Goal: Use online tool/utility: Utilize a website feature to perform a specific function

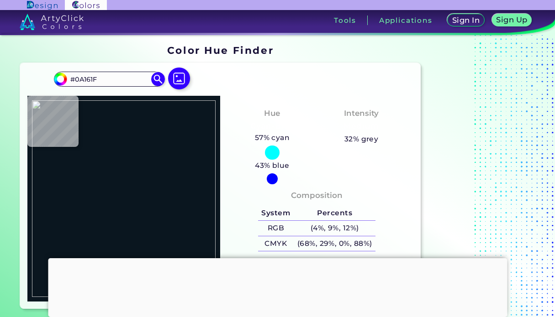
click at [278, 258] on div at bounding box center [277, 258] width 459 height 0
type input "#000000"
type input "#858680"
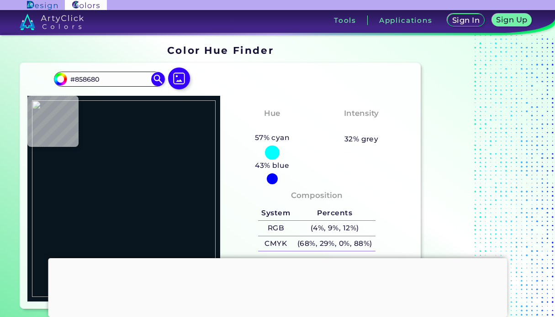
type input "#b4b6ab"
type input "#B4B6AB"
type input "#c3c1b6"
type input "#C3C1B6"
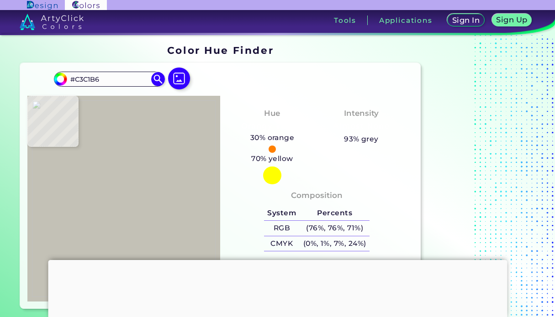
type input "#5d6160"
type input "#5D6160"
type input "#7d7d7d"
type input "#7D7D7D"
type input "#8a8987"
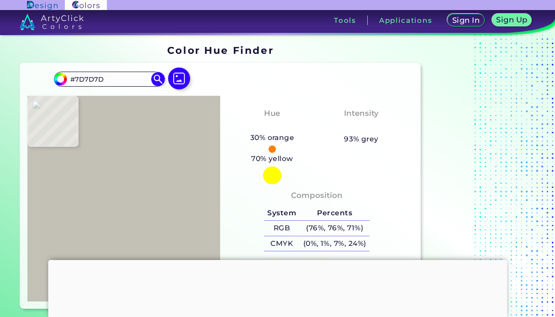
type input "#8A8987"
type input "#84847f"
type input "#84847F"
type input "#a7a295"
type input "#A7A295"
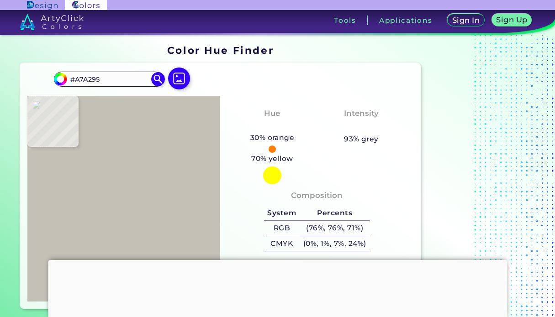
type input "#ccc3b1"
type input "#CCC3B1"
type input "#bcb5a1"
type input "#BCB5A1"
type input "#bab9a3"
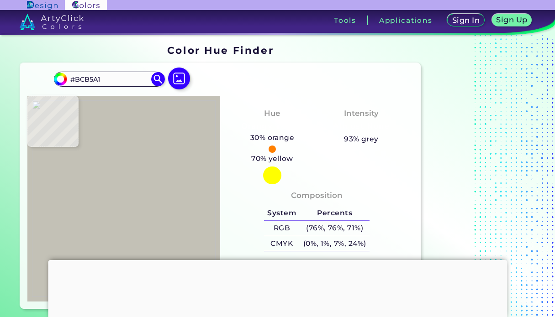
type input "#BAB9A3"
type input "#bab7a8"
type input "#BAB7A8"
type input "#9f9f96"
type input "#9F9F96"
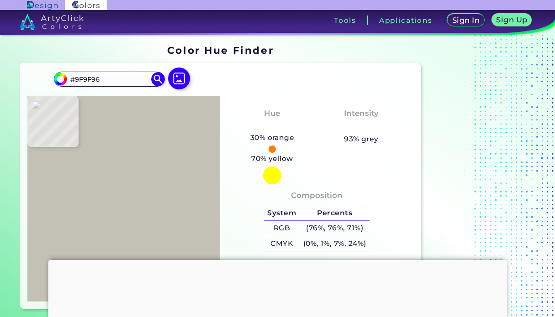
type input "#636462"
type input "#525656"
type input "#847f7c"
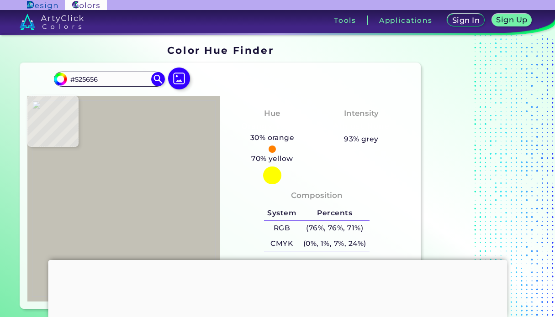
type input "#847F7C"
type input "#cfc9b8"
type input "#CFC9B8"
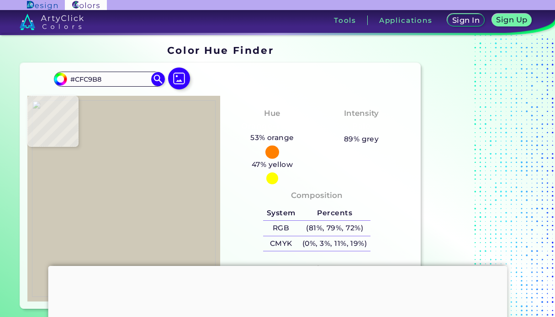
type input "#aca998"
type input "#ACA998"
type input "#b8b6ab"
type input "#B8B6AB"
type input "#8b8783"
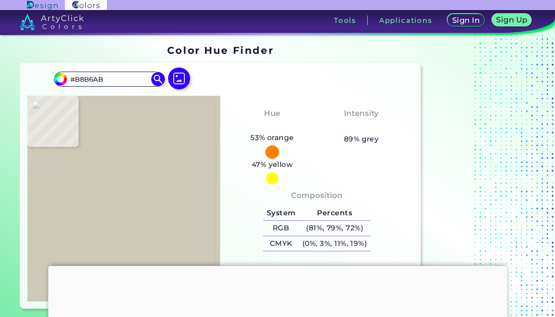
type input "#8B8783"
type input "#343839"
type input "#595d5c"
type input "#595D5C"
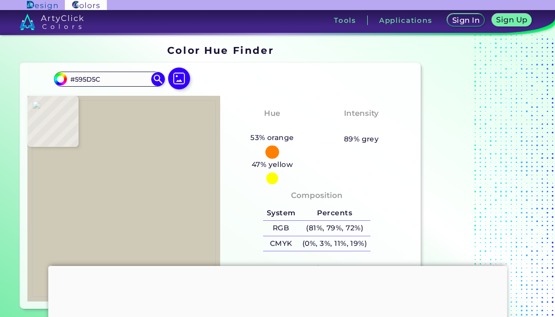
type input "#72736c"
type input "#72736C"
type input "#b0b2a5"
type input "#B0B2A5"
type input "#6d6f63"
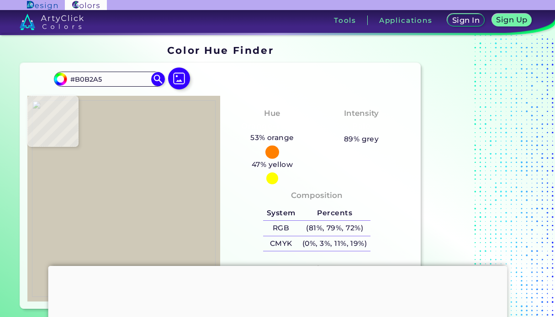
type input "#6D6F63"
type input "#787970"
type input "#8a8a86"
type input "#8A8A86"
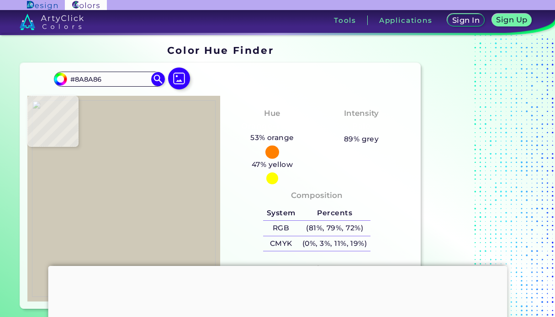
type input "#9b9b94"
type input "#9B9B94"
type input "#c3c3b9"
type input "#C3C3B9"
type input "#a6a69e"
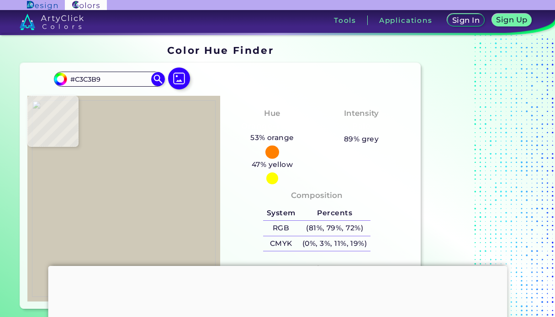
type input "#A6A69E"
type input "#969590"
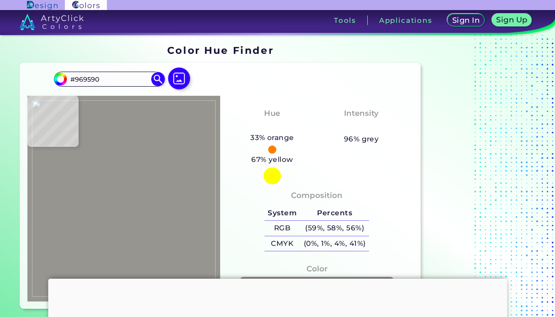
type input "#82817d"
type input "#82817D"
type input "#9d9c99"
type input "#9D9C99"
type input "#bdbdb4"
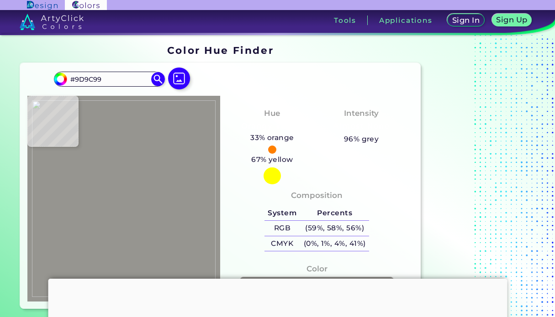
type input "#BDBDB4"
type input "#706f6b"
type input "#706F6B"
type input "#585655"
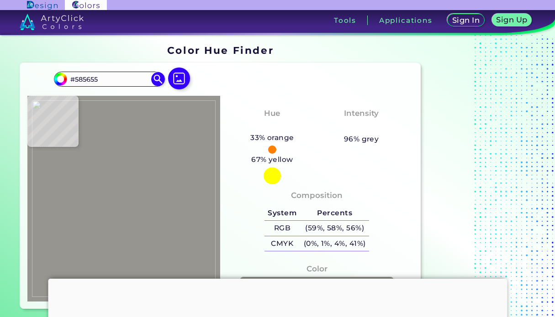
type input "#6a6969"
type input "#6A6969"
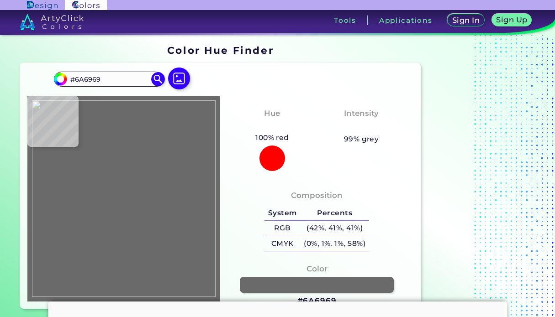
type input "#8b8988"
type input "#8B8988"
type input "#7f7d7e"
type input "#7F7D7E"
type input "#a5a49e"
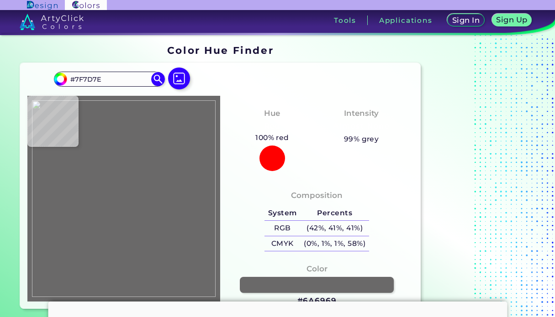
type input "#A5A49E"
type input "#cbc8be"
type input "#CBC8BE"
type input "#9f9e8e"
type input "#9F9E8E"
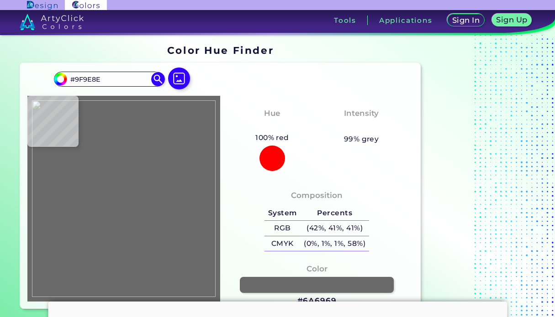
type input "#b3b29e"
type input "#B3B29E"
type input "#bcbbae"
type input "#BCBBAE"
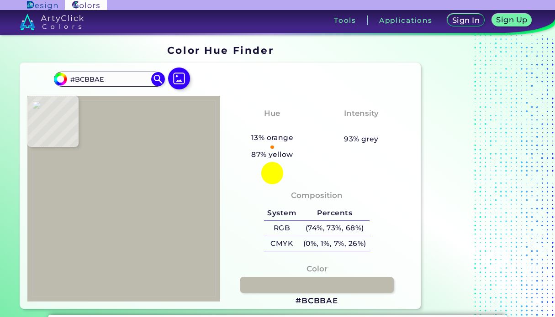
type input "#b3b29e"
type input "#B3B29E"
type input "#bbb9a4"
type input "#BBB9A4"
type input "#cbc8b6"
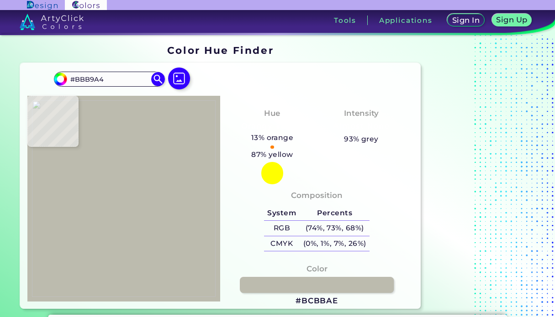
type input "#CBC8B6"
type input "#d6d0c4"
type input "#D6D0C4"
type input "#c3bcb2"
type input "#C3BCB2"
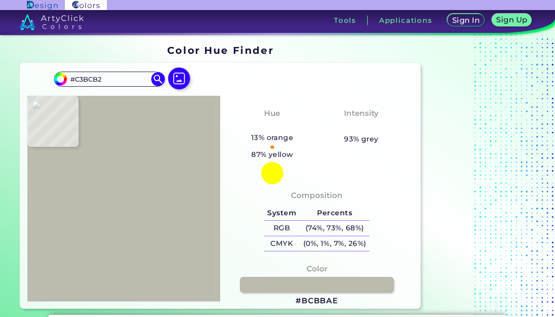
type input "#d4cec1"
type input "#D4CEC1"
type input "#a19d93"
type input "#A19D93"
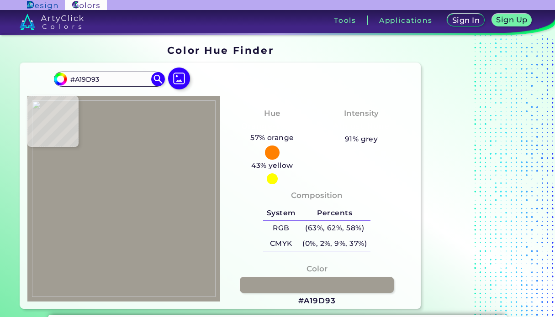
type input "#6c6963"
type input "#6C6963"
type input "#8c8981"
type input "#8C8981"
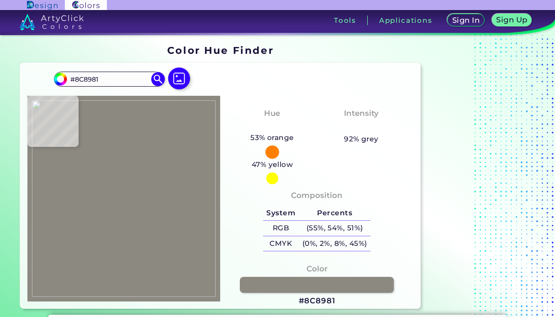
type input "#5d5c58"
type input "#5D5C58"
type input "#7d7d73"
type input "#7D7D73"
type input "#74736e"
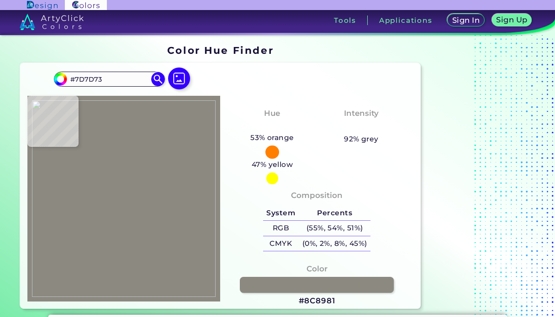
type input "#74736E"
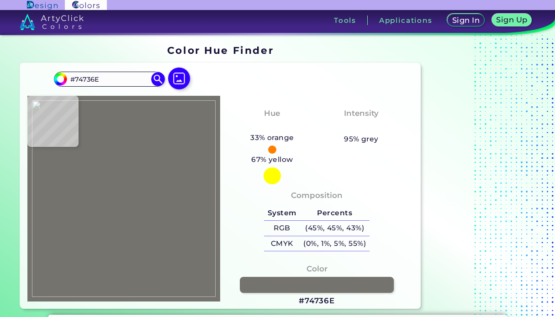
type input "#838077"
type input "#75756d"
type input "#75756D"
type input "#837f77"
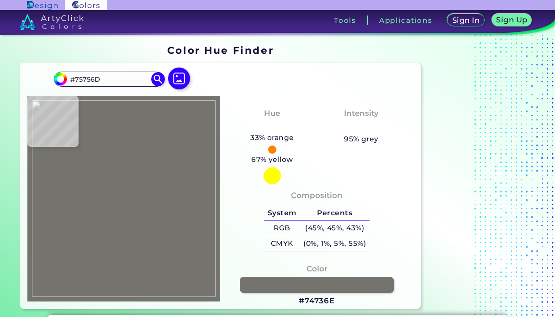
type input "#837F77"
type input "#7a7571"
type input "#7A7571"
type input "#736e6a"
type input "#736E6A"
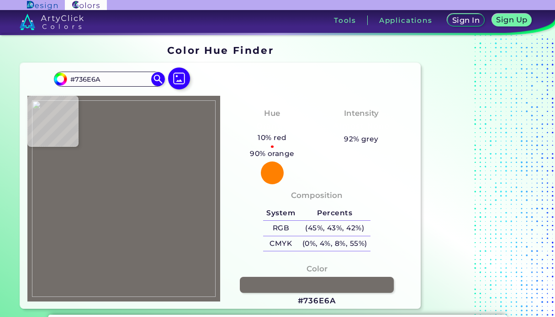
type input "#7a726e"
type input "#7A726E"
type input "#65605f"
type input "#65605F"
type input "#625f56"
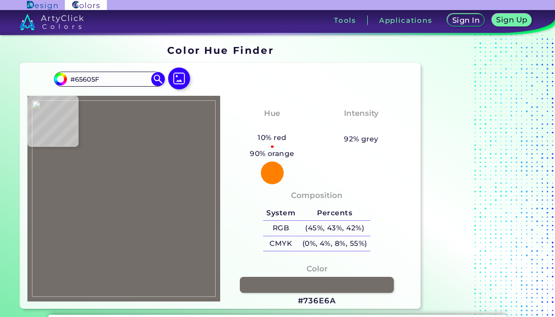
type input "#625F56"
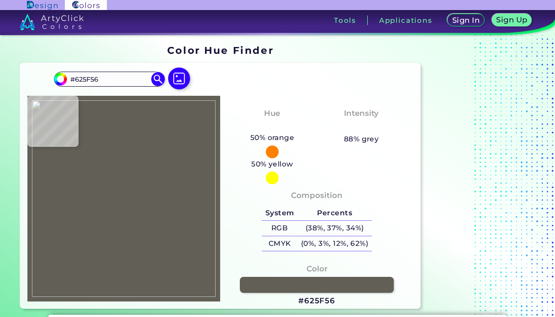
type input "#6f6c62"
type input "#6F6C62"
type input "#bdbaab"
type input "#BDBAAB"
type input "#c7c1b1"
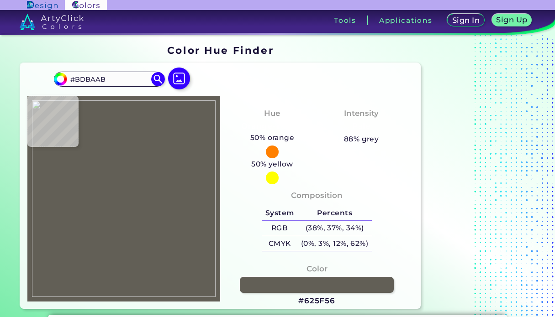
type input "#C7C1B1"
type input "#c7c0ad"
type input "#C7C0AD"
type input "#b7b3a0"
type input "#B7B3A0"
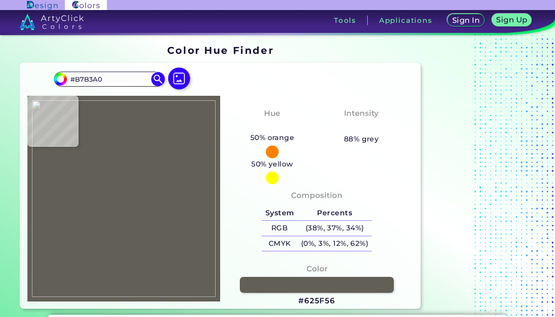
type input "#b3b1a1"
type input "#B3B1A1"
type input "#95958b"
type input "#95958B"
type input "#6d6c67"
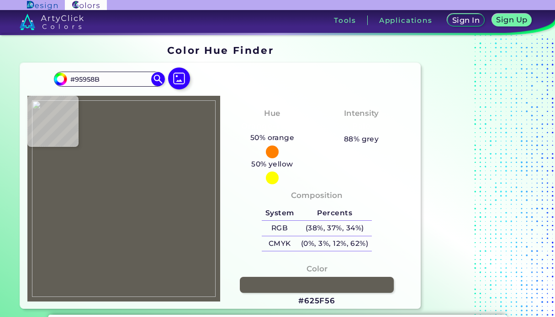
type input "#6D6C67"
type input "#7f7f79"
type input "#7F7F79"
type input "#8f8f85"
type input "#8F8F85"
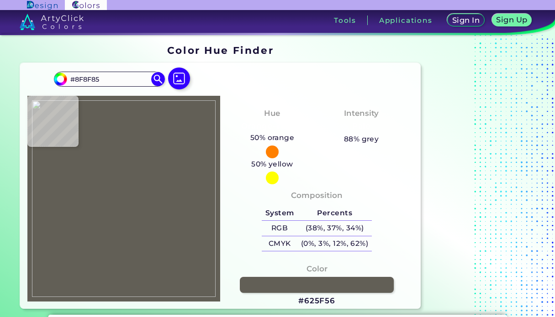
type input "#9b9a95"
type input "#9B9A95"
type input "#807f7d"
type input "#807F7D"
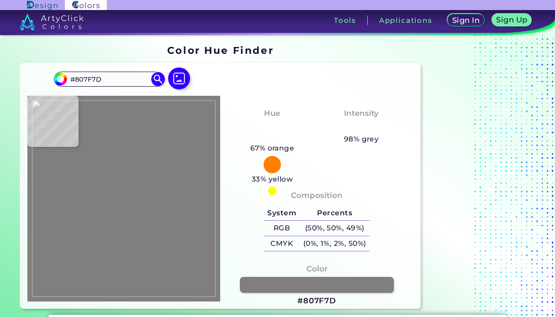
type input "#656460"
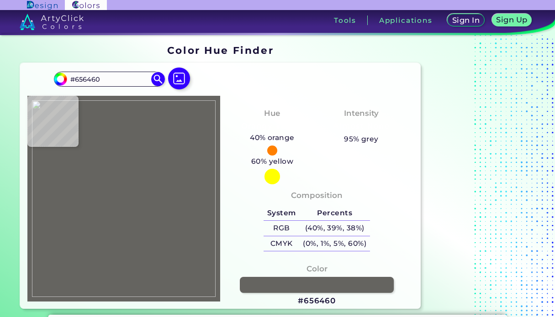
type input "#807f7d"
type input "#807F7D"
type input "#9d9c97"
type input "#9D9C97"
type input "#97978e"
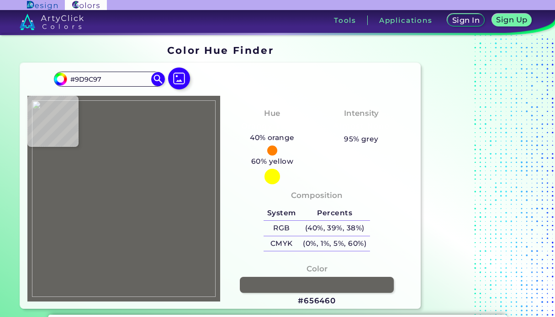
type input "#97978E"
type input "#8f8f85"
type input "#8F8F85"
type input "#7e7d77"
type input "#7E7D77"
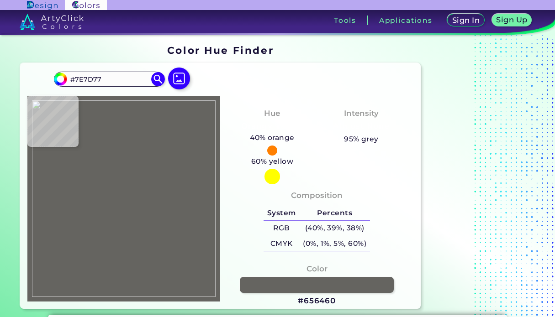
type input "#666563"
type input "#787571"
type input "#76766f"
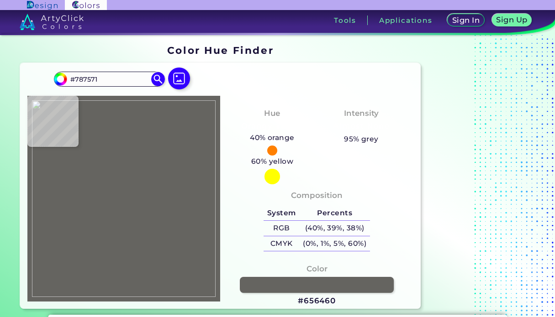
type input "#76766F"
type input "#696962"
type input "#565656"
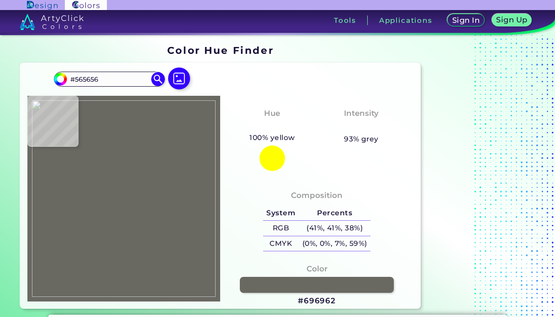
type input "#676768"
type input "#8d8f87"
type input "#8D8F87"
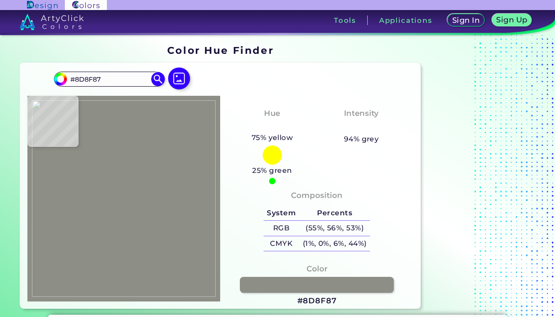
type input "#7f807b"
type input "#7F807B"
type input "#676768"
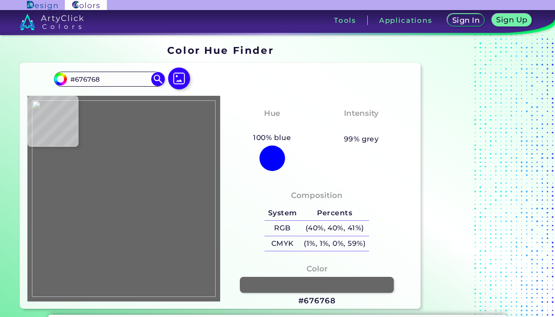
type input "#646867"
type input "#818381"
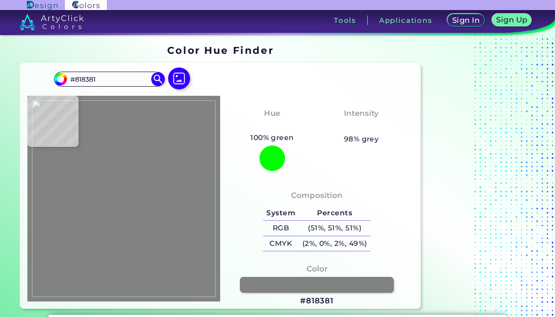
type input "#646867"
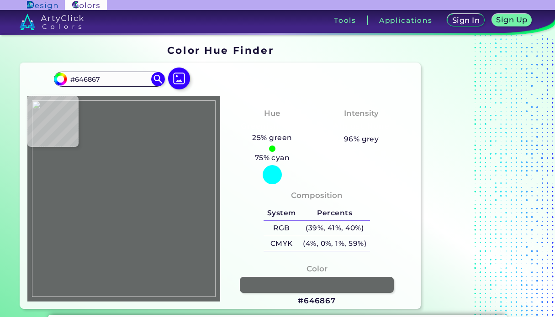
type input "#676768"
type input "#646867"
type input "#818381"
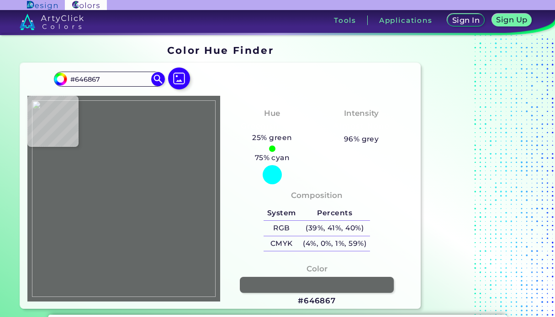
type input "#818381"
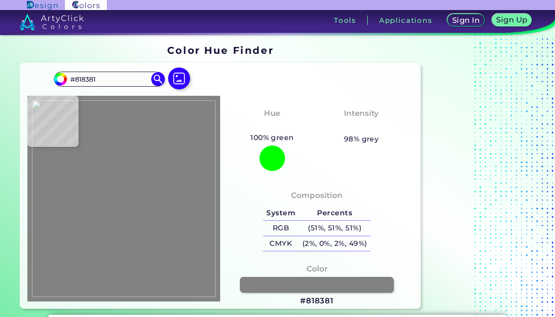
type input "#52534e"
type input "#52534E"
type input "#7d7e77"
type input "#7D7E77"
